Goal: Task Accomplishment & Management: Use online tool/utility

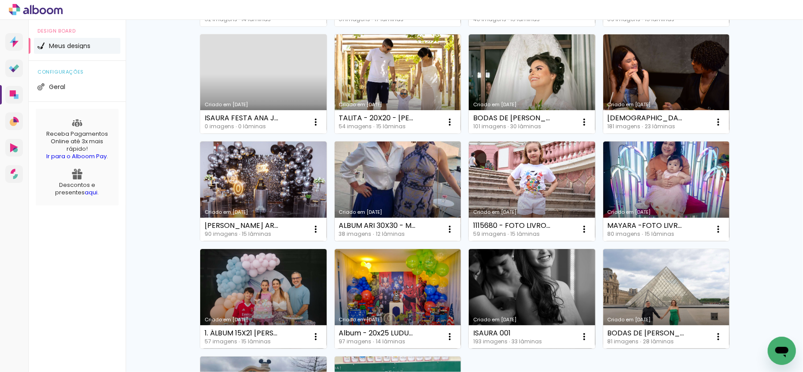
scroll to position [401, 0]
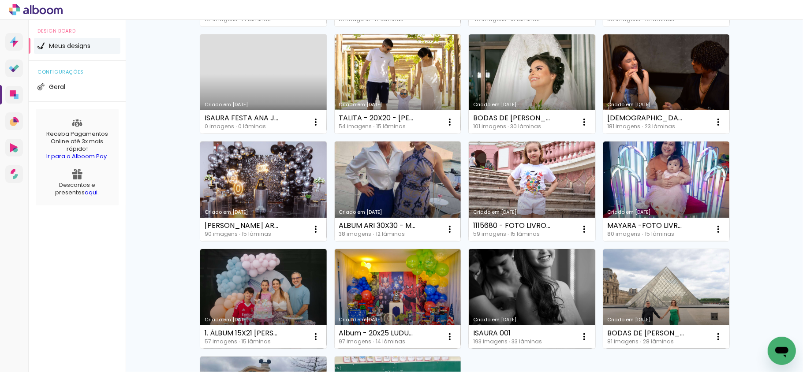
click at [547, 236] on div "Meus designs Crie e gerencie seus designs de álbum Criar um design Criado em 13…" at bounding box center [465, 88] width 678 height 938
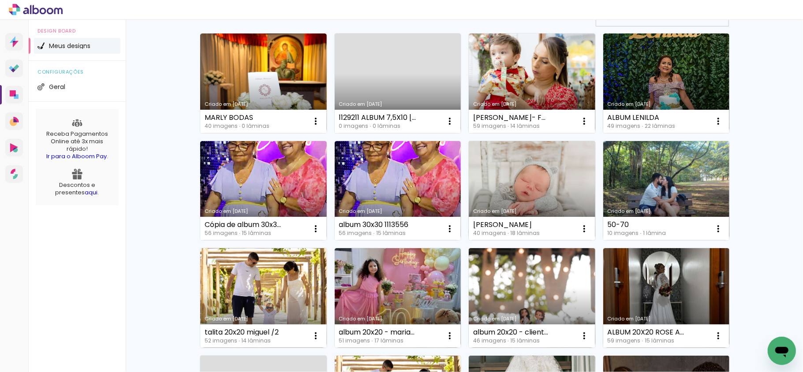
scroll to position [59, 0]
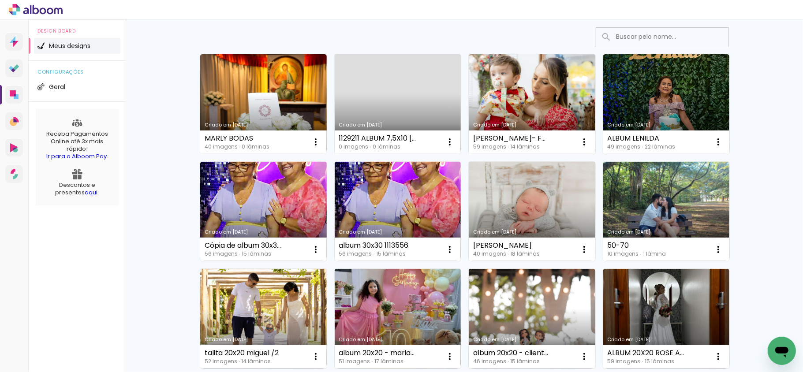
click at [547, 37] on input at bounding box center [675, 37] width 126 height 18
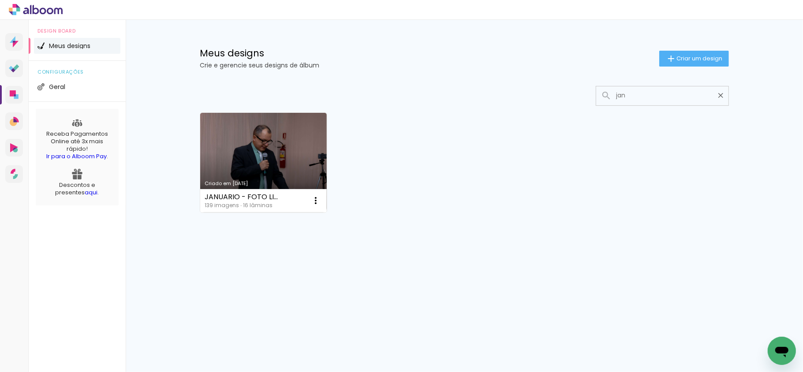
scroll to position [0, 0]
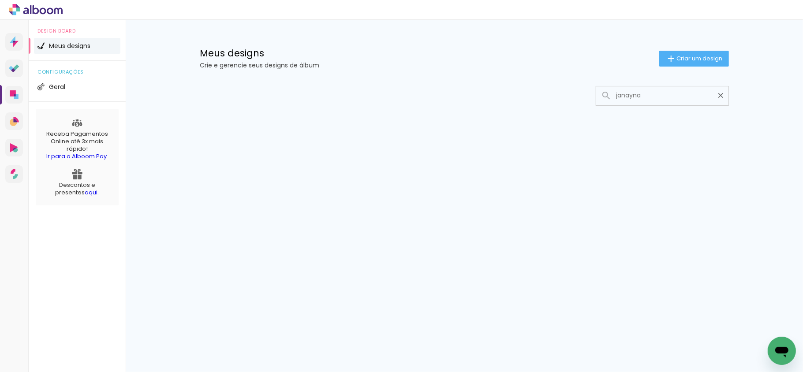
type input "janayna"
type paper-input "janayna"
click at [547, 97] on iron-icon at bounding box center [721, 95] width 8 height 8
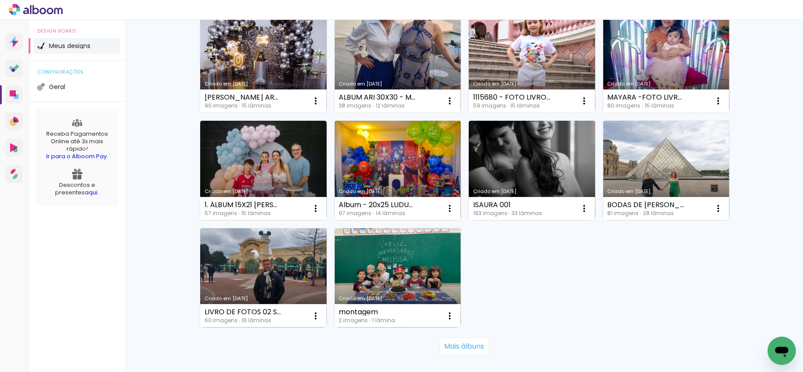
scroll to position [586, 0]
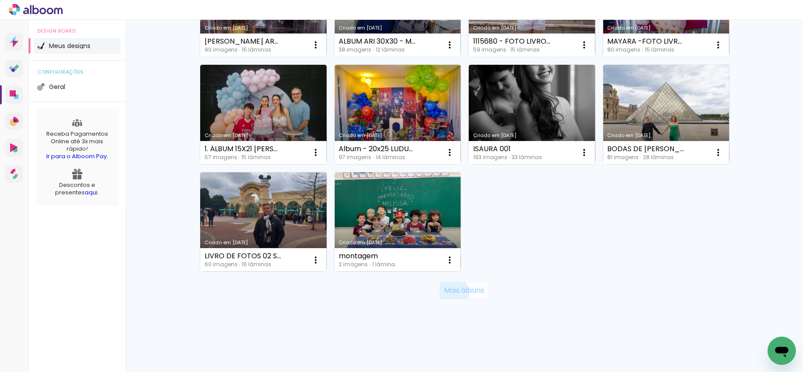
click at [0, 0] on slot "Mais álbuns" at bounding box center [0, 0] width 0 height 0
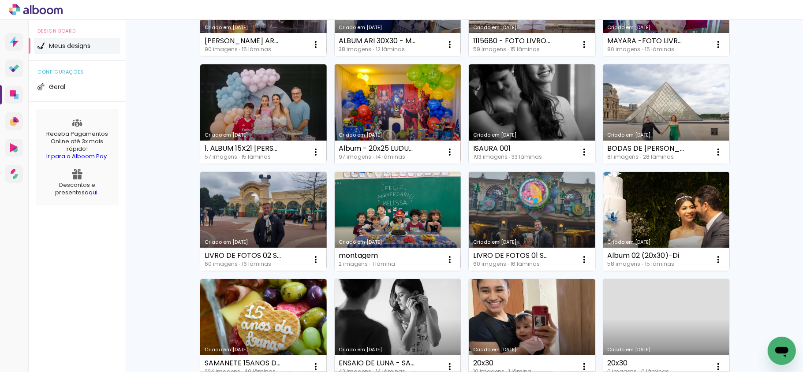
click at [401, 99] on link "Criado em 27/06/25" at bounding box center [398, 114] width 127 height 100
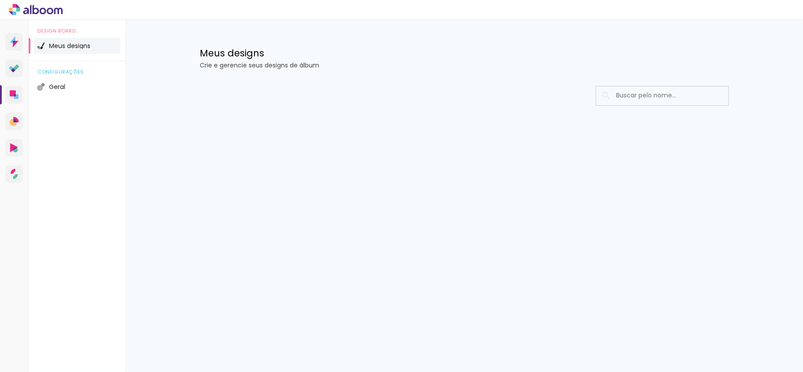
click at [401, 27] on div "Meus designs Crie e gerencie seus designs de álbum" at bounding box center [464, 48] width 573 height 57
